Goal: Communication & Community: Share content

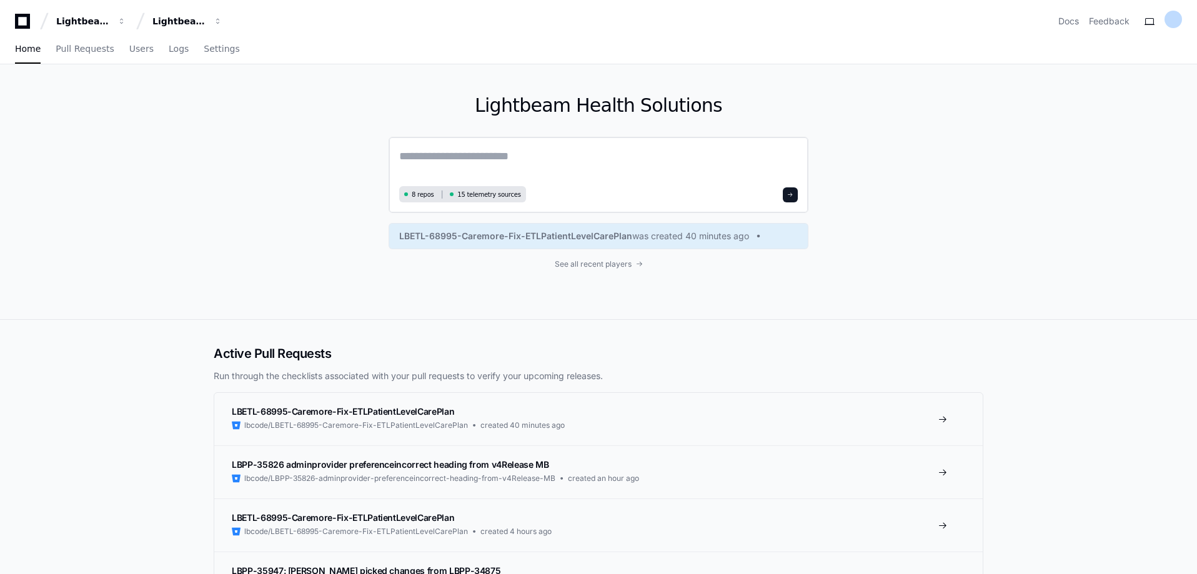
click at [412, 159] on textarea at bounding box center [598, 164] width 399 height 35
click at [455, 157] on textarea "**" at bounding box center [598, 163] width 399 height 33
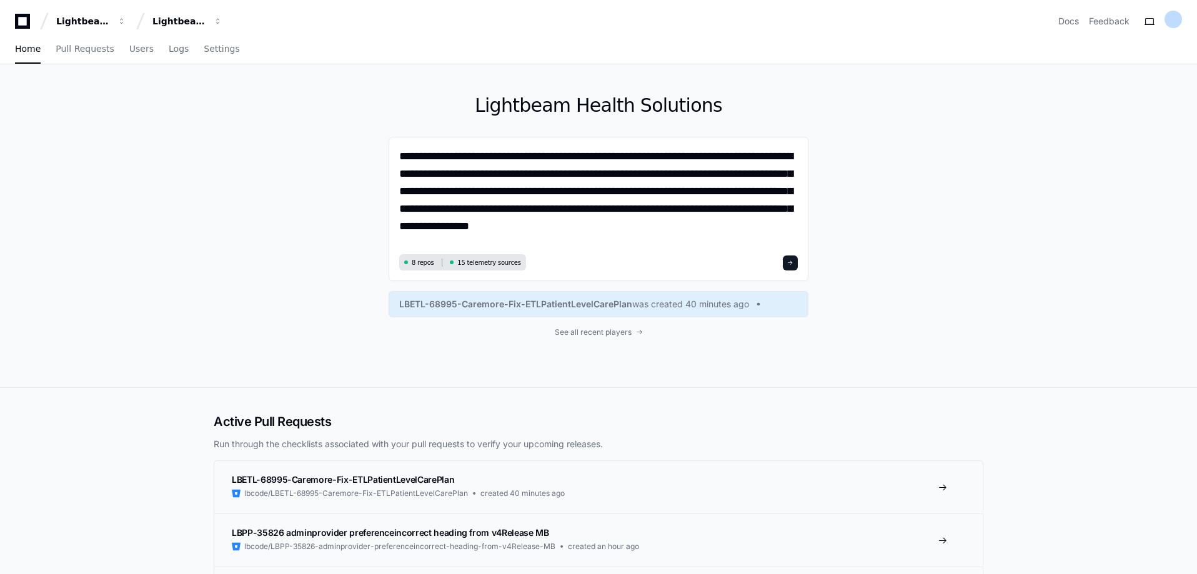
type textarea "**********"
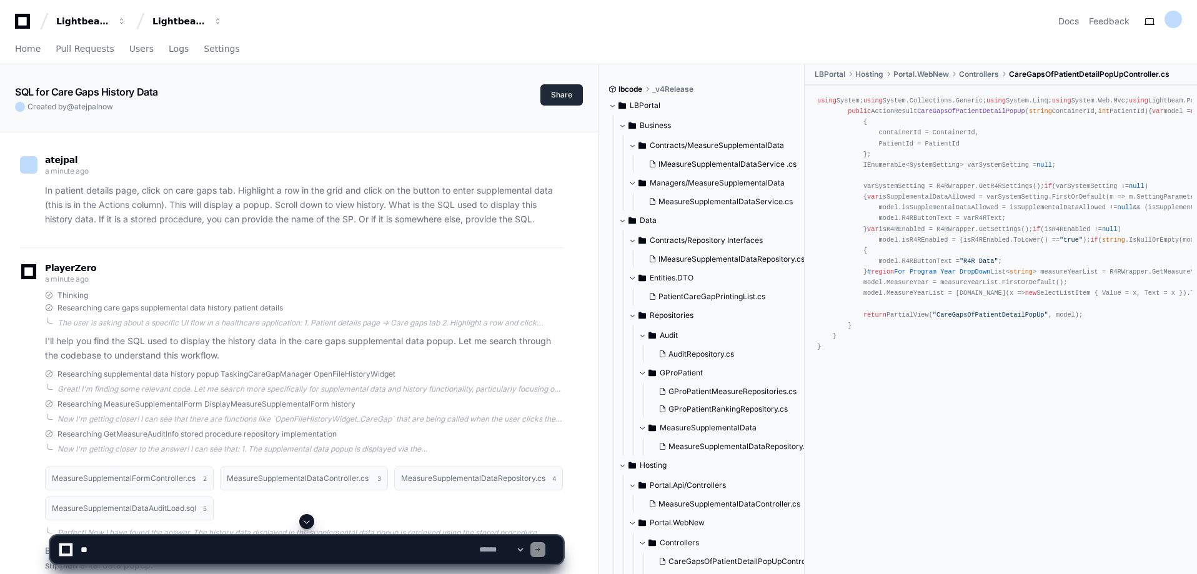
click at [567, 97] on button "Share" at bounding box center [561, 94] width 42 height 21
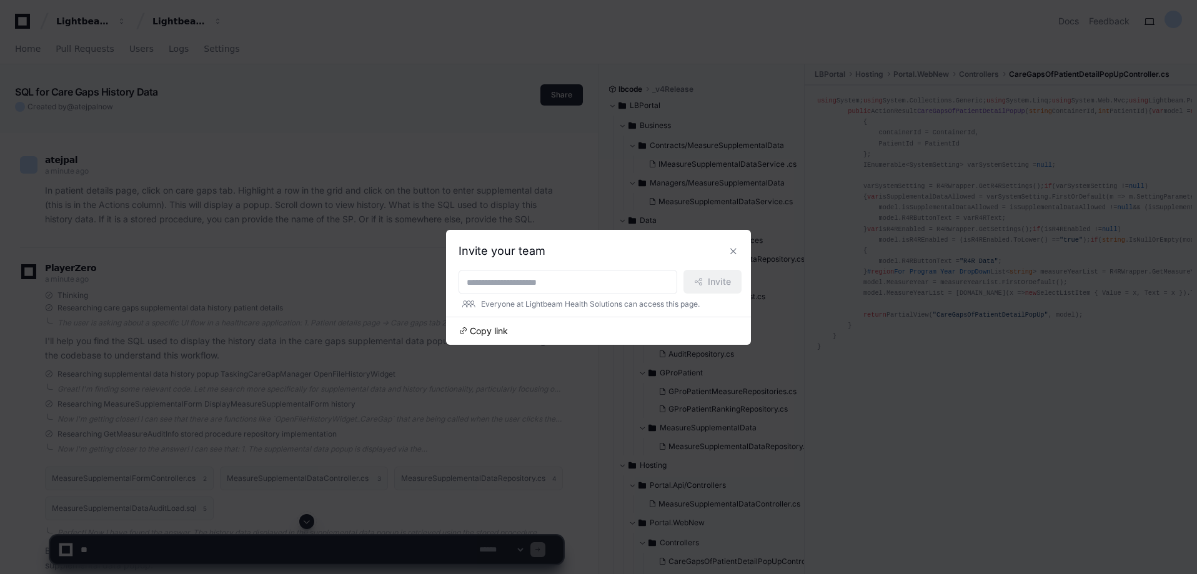
click at [499, 332] on span "Copy link" at bounding box center [489, 331] width 38 height 12
click at [737, 248] on button at bounding box center [733, 251] width 20 height 20
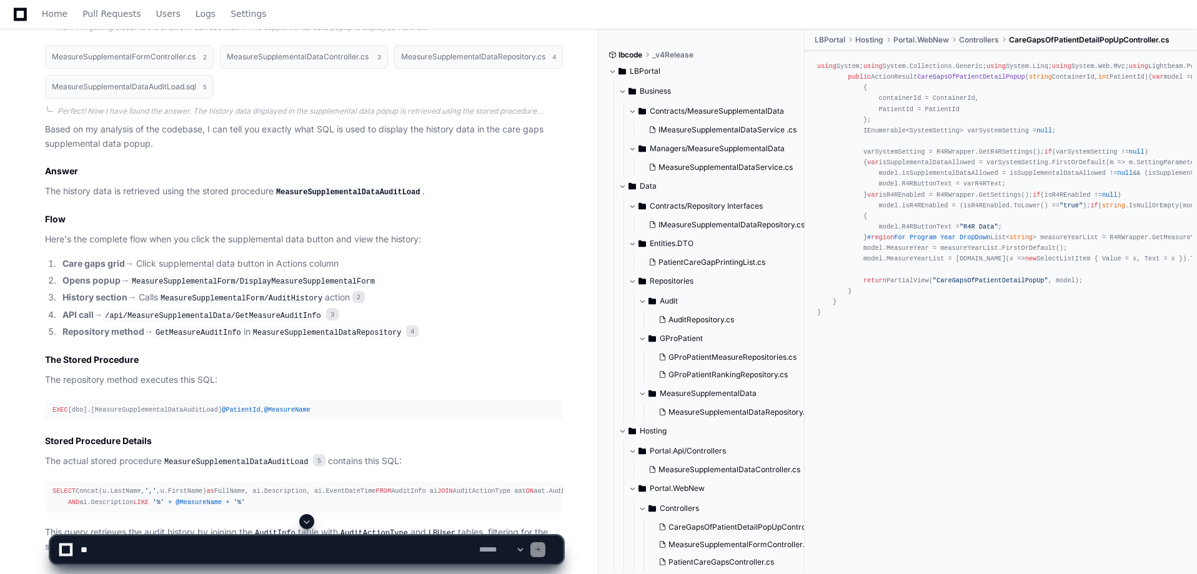
scroll to position [562, 0]
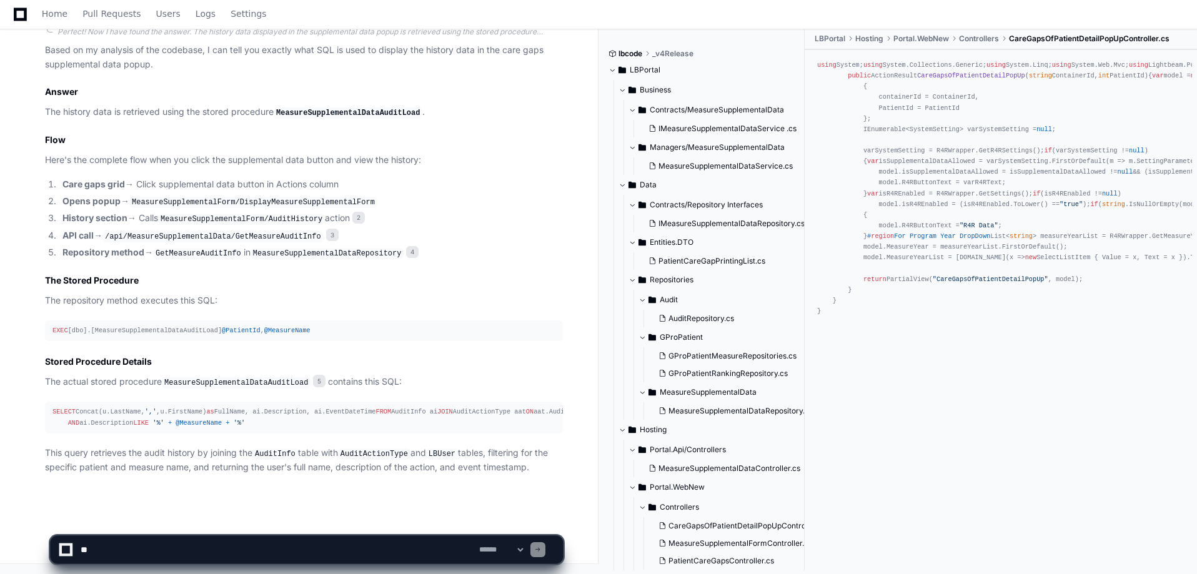
click at [168, 326] on div "EXEC [dbo].[MeasureSupplementalDataAuditLoad] @PatientId , @MeasureName" at bounding box center [303, 331] width 503 height 11
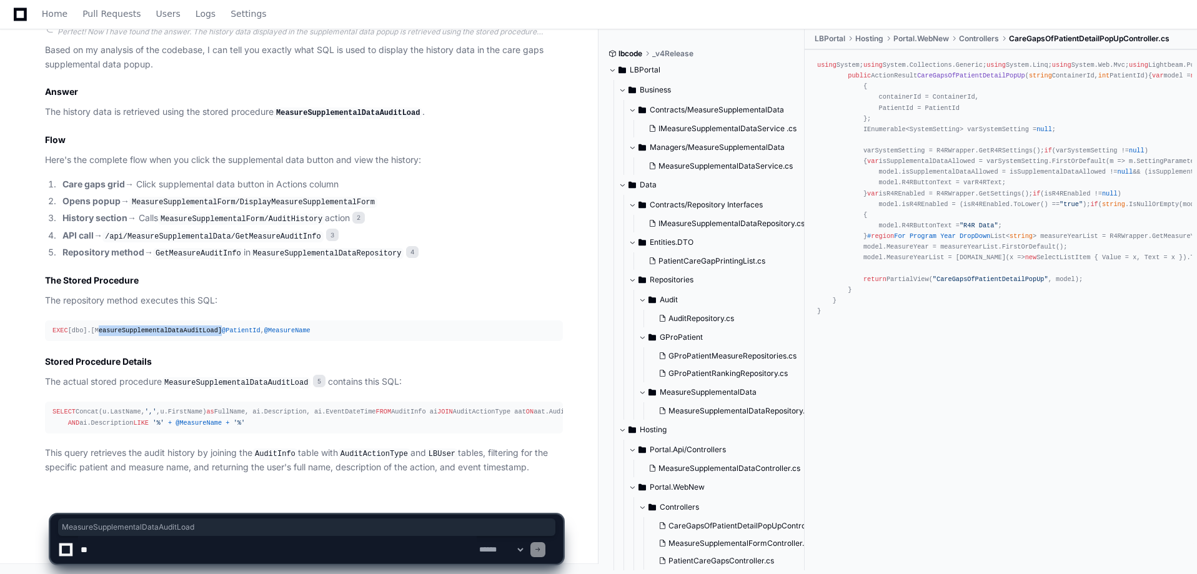
copy div "MeasureSupplementalDataAuditLoad"
click at [112, 326] on div "EXEC [dbo].[MeasureSupplementalDataAuditLoad] @PatientId , @MeasureName" at bounding box center [303, 331] width 503 height 11
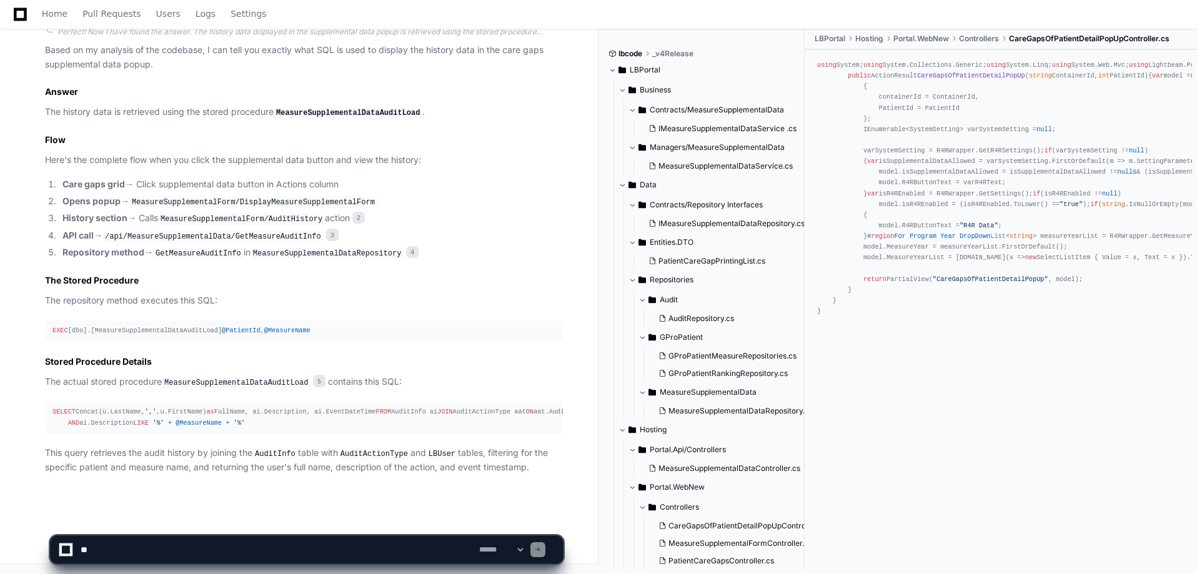
click at [113, 326] on div "EXEC [dbo].[MeasureSupplementalDataAuditLoad] @PatientId , @MeasureName" at bounding box center [303, 331] width 503 height 11
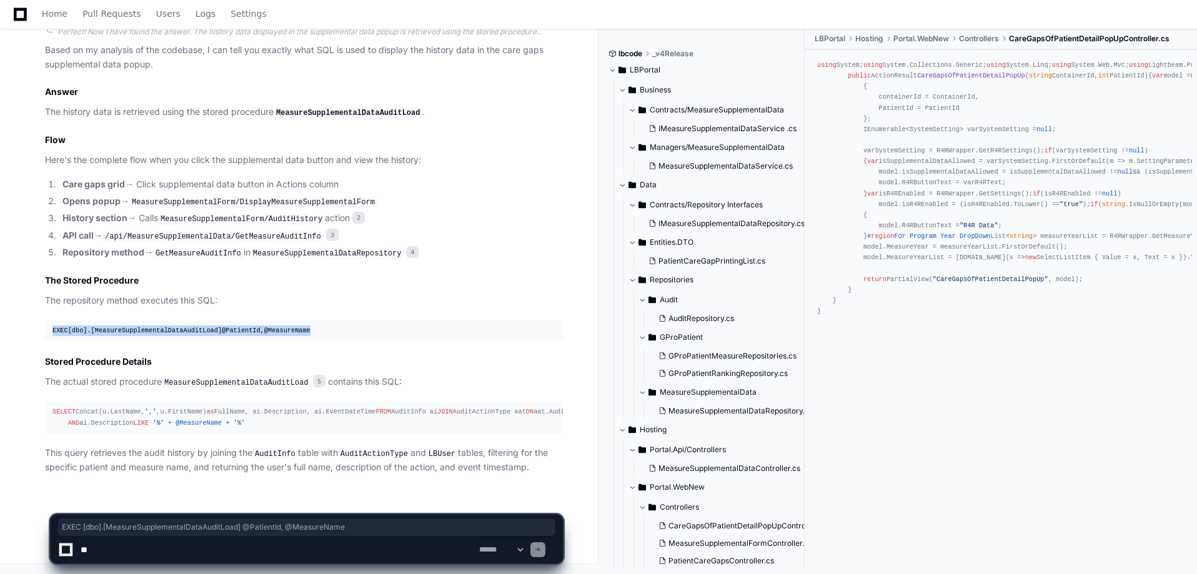
drag, startPoint x: 53, startPoint y: 267, endPoint x: 321, endPoint y: 262, distance: 268.1
click at [321, 326] on div "EXEC [dbo].[MeasureSupplementalDataAuditLoad] @PatientId , @MeasureName" at bounding box center [303, 331] width 503 height 11
copy div "EXEC [dbo].[MeasureSupplementalDataAuditLoad] @PatientId , @MeasureName"
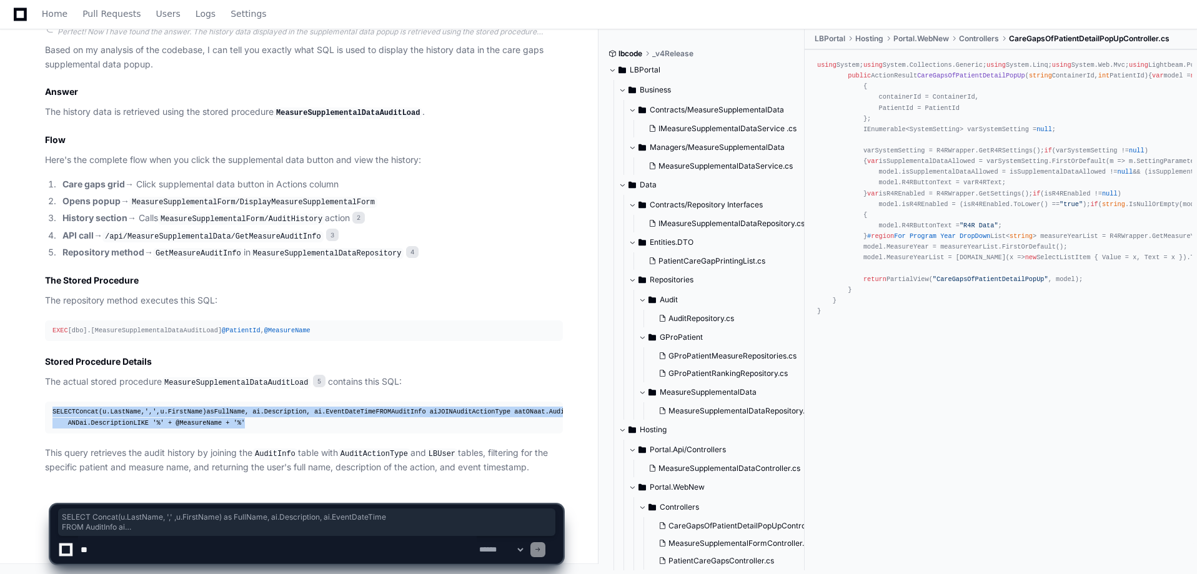
drag, startPoint x: 49, startPoint y: 349, endPoint x: 257, endPoint y: 420, distance: 220.5
click at [257, 420] on pre "SELECT Concat(u.LastName, ',' ,u.FirstName) as FullName, ai.Description, ai.Eve…" at bounding box center [304, 417] width 518 height 31
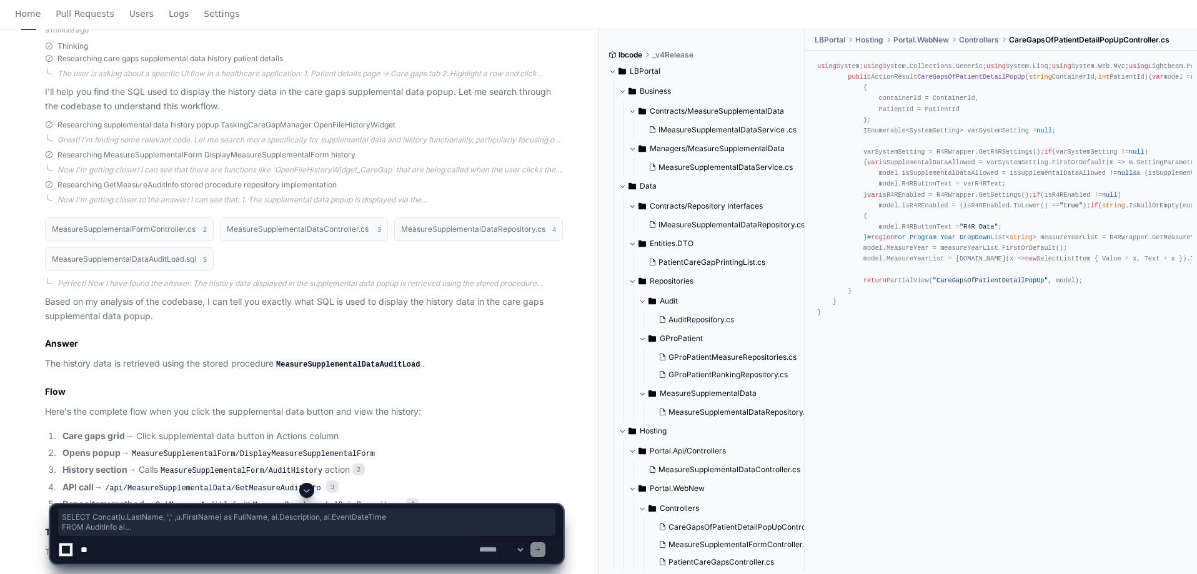
scroll to position [0, 0]
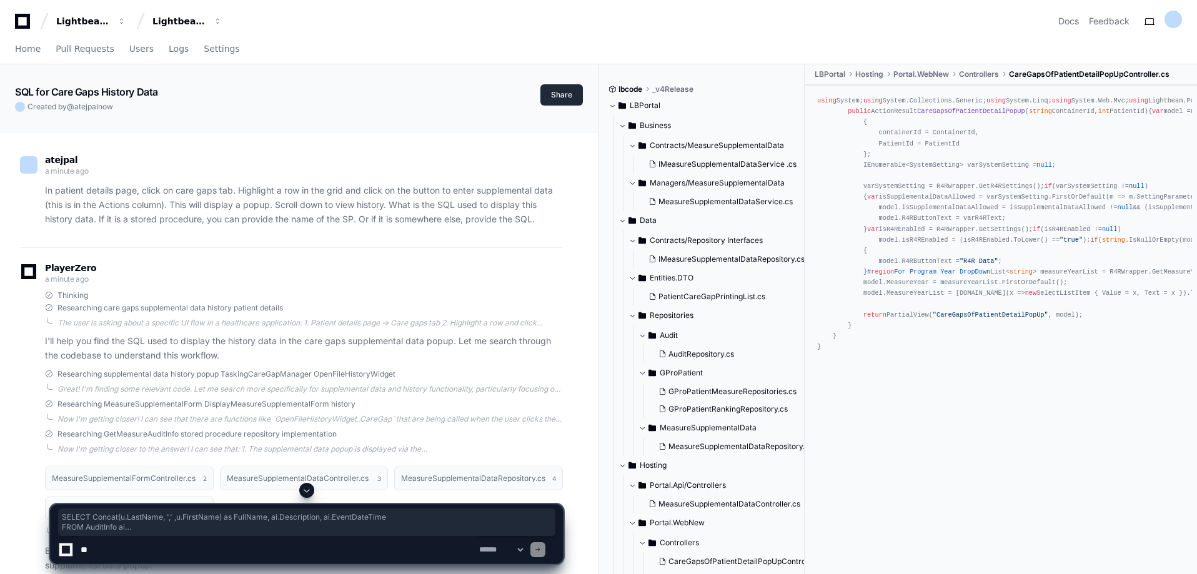
click at [557, 91] on button "Share" at bounding box center [561, 94] width 42 height 21
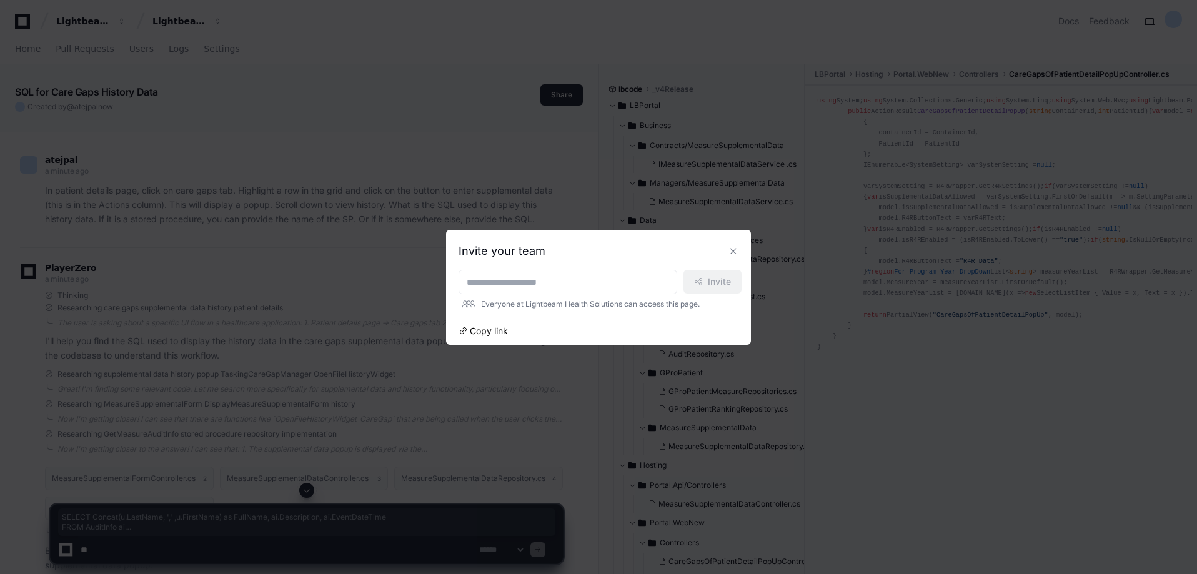
click at [499, 331] on span "Copy link" at bounding box center [489, 331] width 38 height 12
click at [737, 247] on button at bounding box center [733, 251] width 20 height 20
